Goal: Task Accomplishment & Management: Complete application form

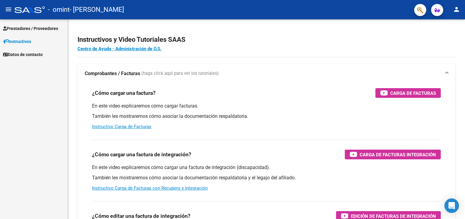
click at [27, 27] on span "Prestadores / Proveedores" at bounding box center [30, 28] width 55 height 7
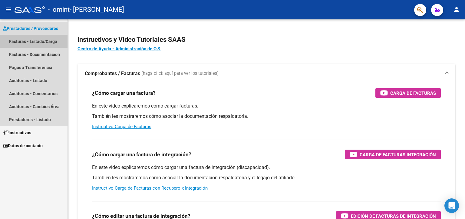
click at [28, 42] on link "Facturas - Listado/Carga" at bounding box center [34, 41] width 68 height 13
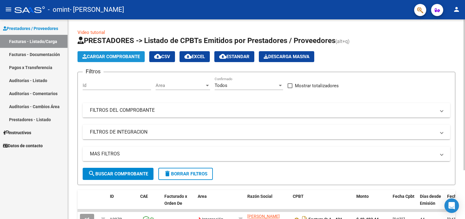
click at [105, 55] on span "Cargar Comprobante" at bounding box center [111, 56] width 58 height 5
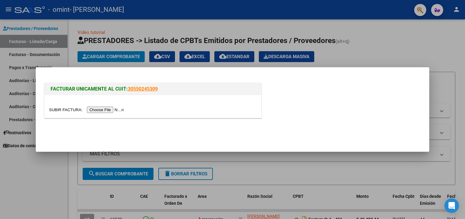
click at [100, 110] on input "file" at bounding box center [87, 110] width 77 height 6
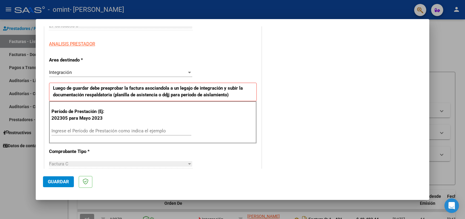
scroll to position [114, 0]
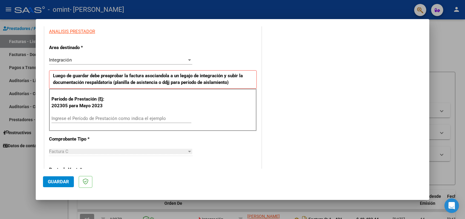
click at [73, 116] on input "Ingrese el Período de Prestación como indica el ejemplo" at bounding box center [121, 118] width 140 height 5
click at [109, 117] on input "Ingrese el Período de Prestación como indica el ejemplo" at bounding box center [121, 118] width 140 height 5
click at [113, 115] on div "Ingrese el Período de Prestación como indica el ejemplo" at bounding box center [121, 118] width 140 height 9
type input "202507"
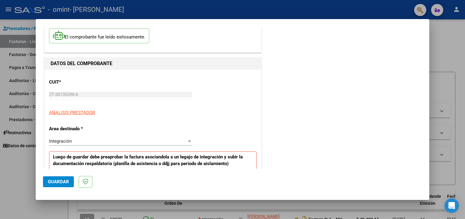
scroll to position [0, 0]
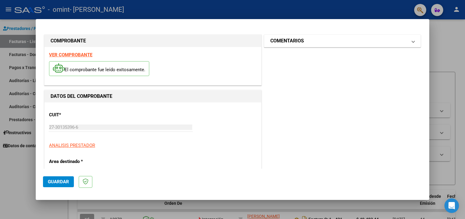
click at [374, 43] on mat-panel-title "COMENTARIOS" at bounding box center [339, 40] width 137 height 7
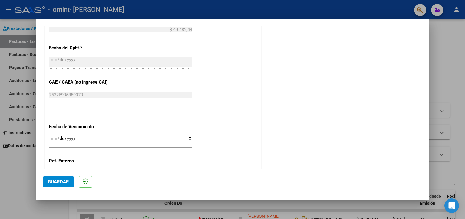
scroll to position [371, 0]
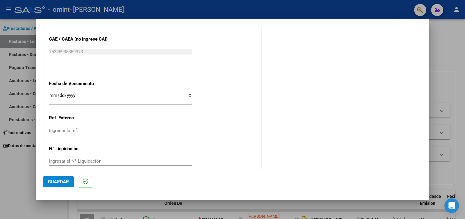
click at [59, 182] on span "Guardar" at bounding box center [58, 181] width 21 height 5
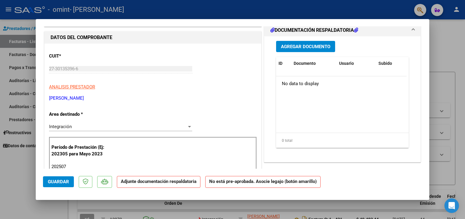
scroll to position [0, 0]
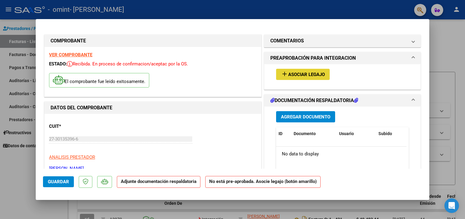
click at [322, 73] on span "Asociar Legajo" at bounding box center [306, 74] width 37 height 5
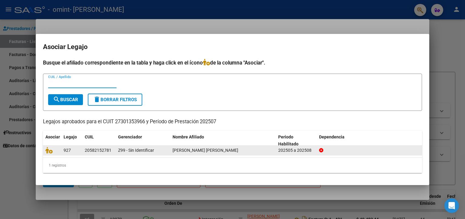
click at [191, 150] on span "[PERSON_NAME] [PERSON_NAME]" at bounding box center [206, 150] width 66 height 5
click at [192, 150] on span "[PERSON_NAME] [PERSON_NAME]" at bounding box center [206, 150] width 66 height 5
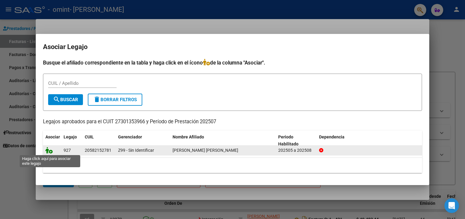
click at [51, 150] on icon at bounding box center [48, 150] width 7 height 7
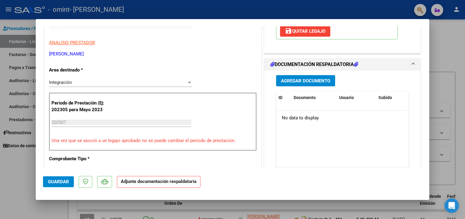
scroll to position [127, 0]
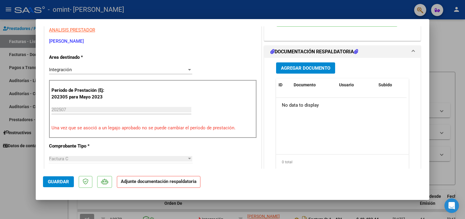
click at [282, 67] on span "Agregar Documento" at bounding box center [305, 67] width 49 height 5
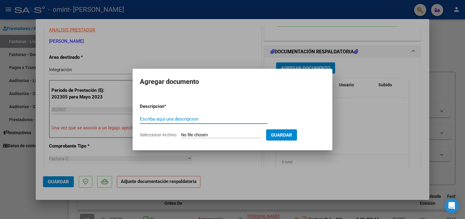
click at [158, 120] on input "Escriba aquí una descripcion" at bounding box center [204, 118] width 128 height 5
click at [196, 134] on input "Seleccionar Archivo" at bounding box center [221, 135] width 80 height 6
type input "C:\fakepath\Asistencia [PERSON_NAME].pdf"
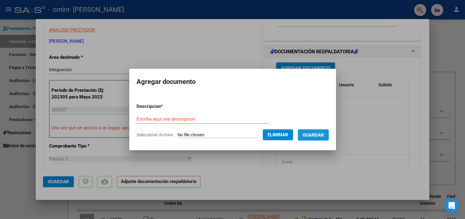
click at [311, 133] on span "Guardar" at bounding box center [313, 134] width 21 height 5
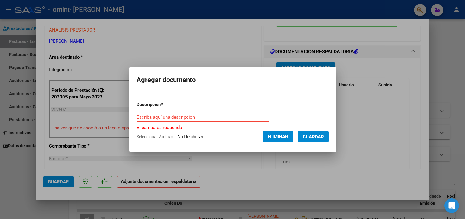
click at [155, 117] on input "Escriba aquí una descripcion" at bounding box center [203, 117] width 133 height 5
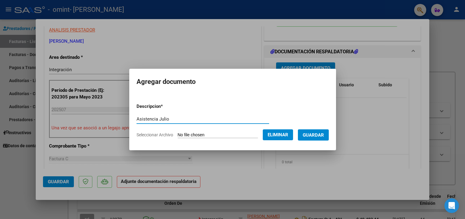
type input "Asistencia Julio"
click at [317, 132] on span "Guardar" at bounding box center [313, 134] width 21 height 5
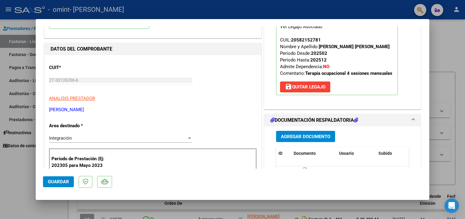
scroll to position [0, 0]
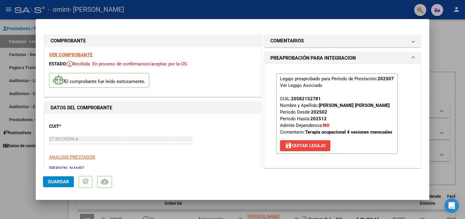
click at [56, 180] on span "Guardar" at bounding box center [58, 181] width 21 height 5
click at [64, 183] on span "Guardar" at bounding box center [58, 181] width 21 height 5
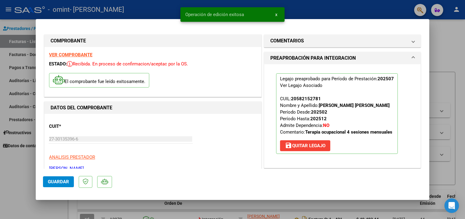
click at [276, 16] on span "x" at bounding box center [276, 14] width 2 height 5
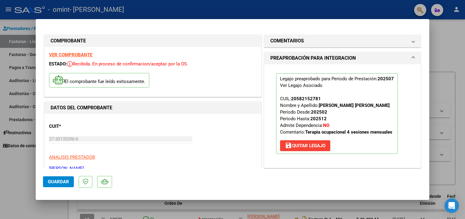
type input "$ 0,00"
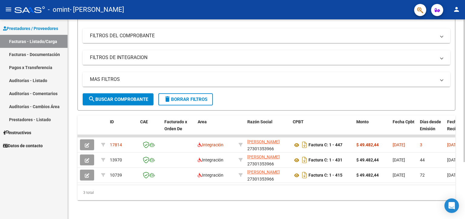
scroll to position [79, 0]
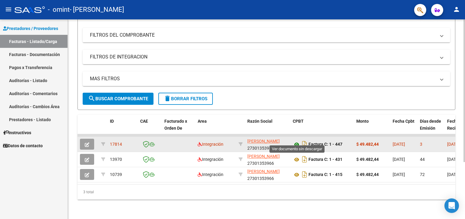
click at [296, 141] on icon at bounding box center [297, 144] width 8 height 7
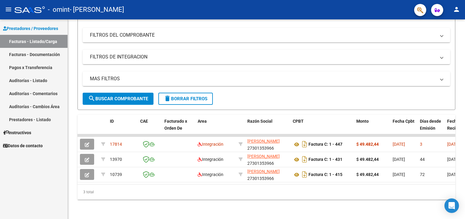
click at [457, 10] on mat-icon "person" at bounding box center [456, 9] width 7 height 7
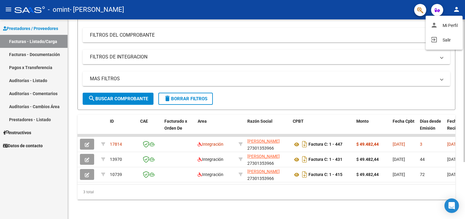
click at [444, 40] on button "exit_to_app Salir" at bounding box center [444, 40] width 37 height 15
